Goal: Information Seeking & Learning: Learn about a topic

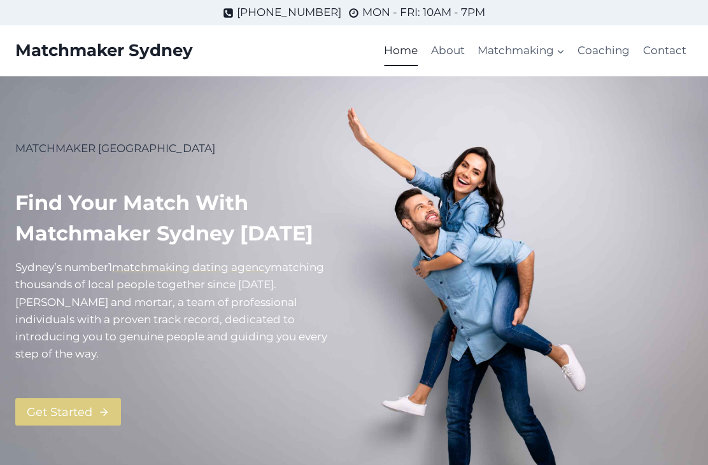
click at [455, 48] on link "About" at bounding box center [448, 51] width 46 height 31
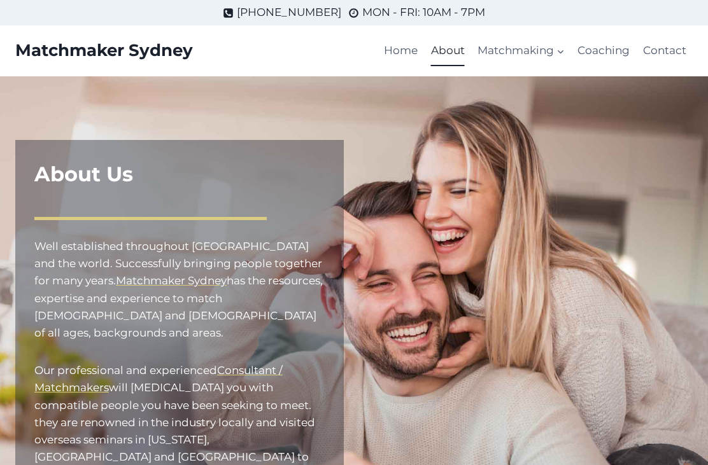
click at [0, 0] on link "Matchmaking for Men" at bounding box center [0, 0] width 0 height 0
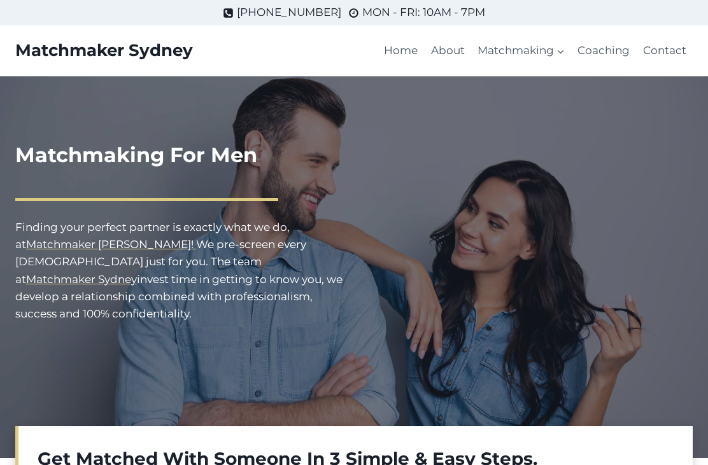
click at [609, 46] on link "Coaching" at bounding box center [603, 51] width 65 height 31
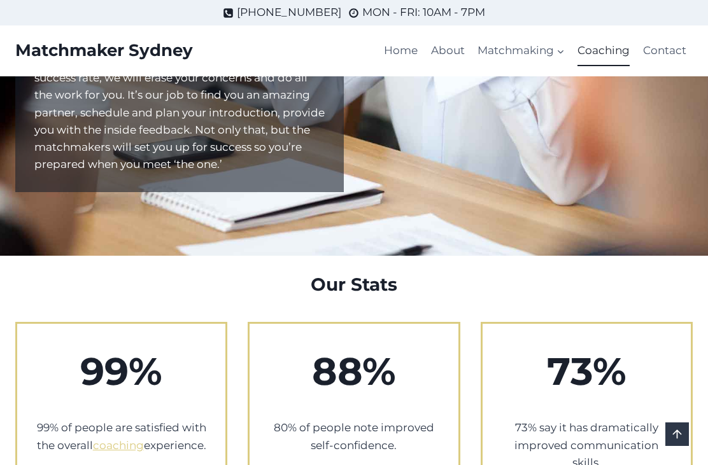
scroll to position [457, 0]
